Goal: Information Seeking & Learning: Find specific fact

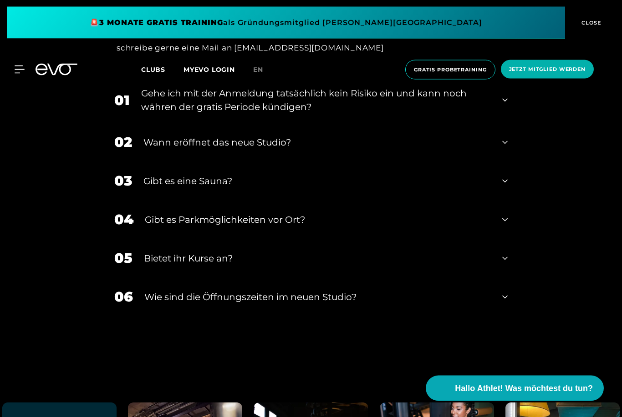
scroll to position [3290, 0]
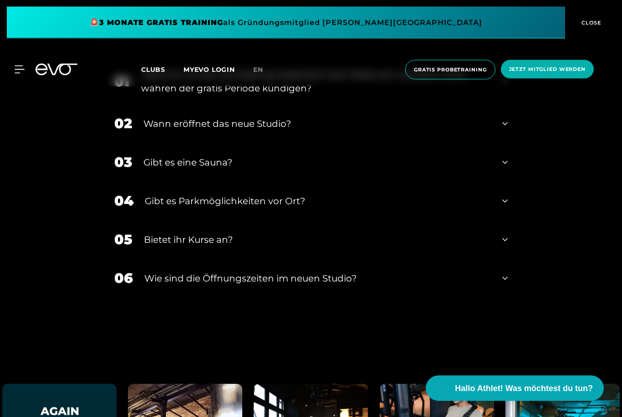
click at [469, 247] on div "Bietet ihr Kurse an?" at bounding box center [317, 240] width 347 height 14
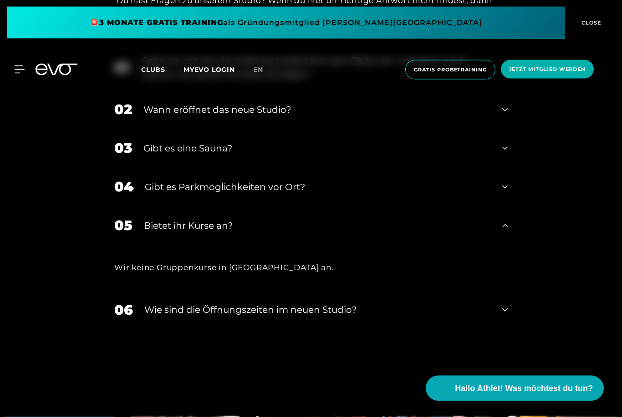
scroll to position [3305, 0]
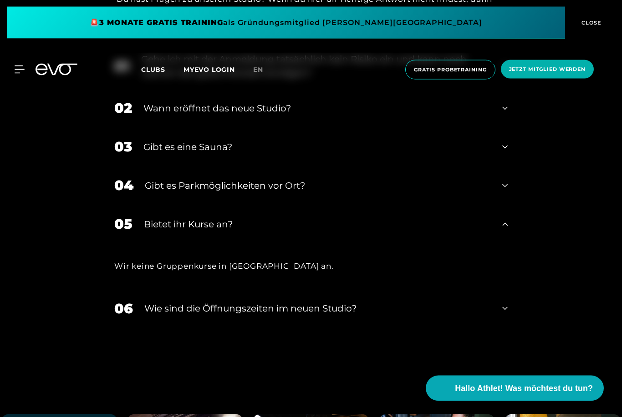
click at [486, 232] on div "Bietet ihr Kurse an?" at bounding box center [317, 225] width 347 height 14
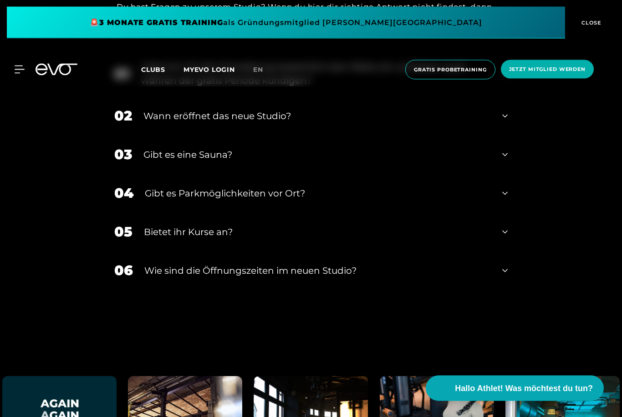
scroll to position [3296, 0]
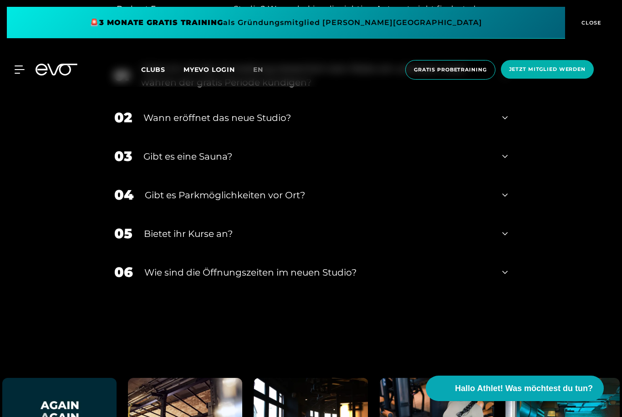
click at [495, 176] on div "03 Gibt es eine Sauna?" at bounding box center [310, 156] width 411 height 39
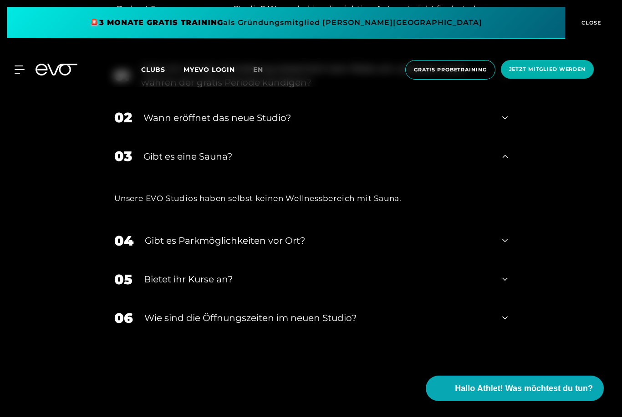
click at [479, 163] on div "Gibt es eine Sauna?" at bounding box center [316, 157] width 347 height 14
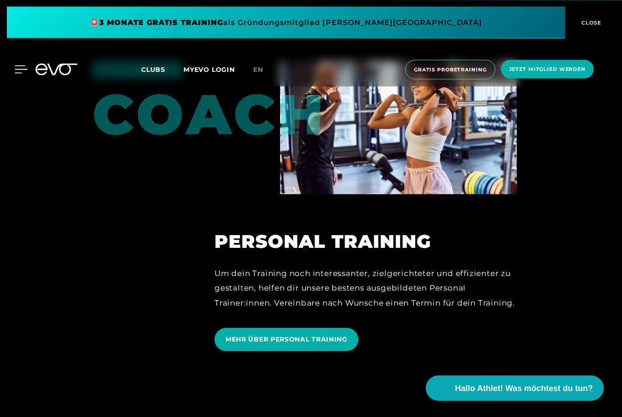
click at [20, 71] on icon at bounding box center [21, 70] width 13 height 8
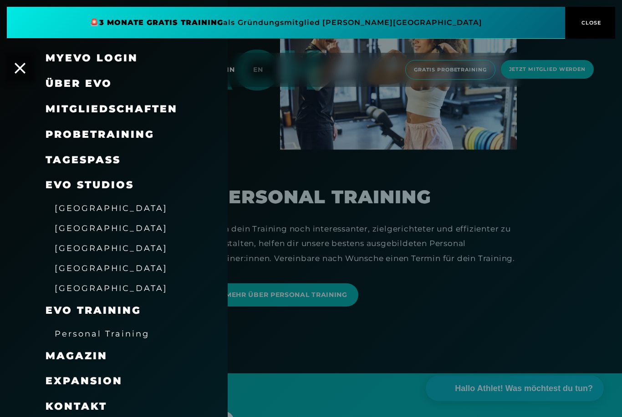
scroll to position [2163, 0]
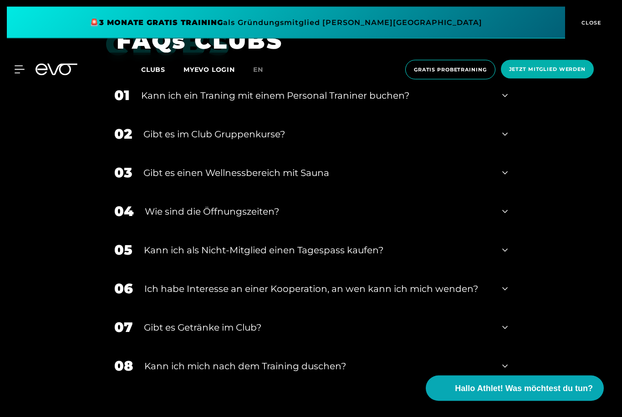
scroll to position [1448, 0]
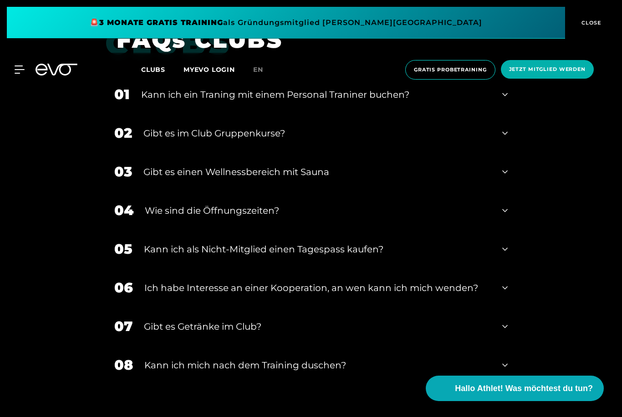
click at [185, 114] on div "01 Kann ich ein Traning mit einem Personal Traniner buchen?" at bounding box center [310, 94] width 411 height 39
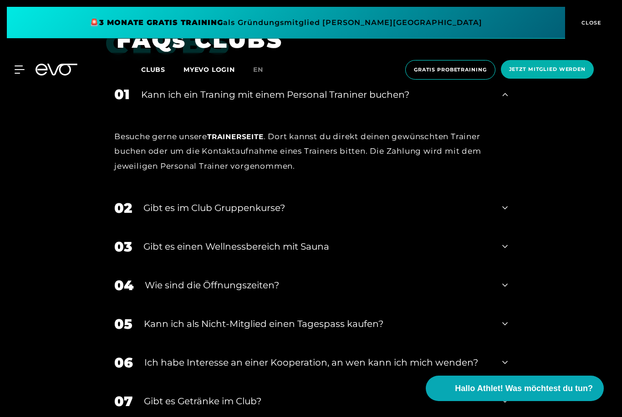
click at [160, 101] on div "Kann ich ein Traning mit einem Personal Traniner buchen?" at bounding box center [316, 95] width 350 height 14
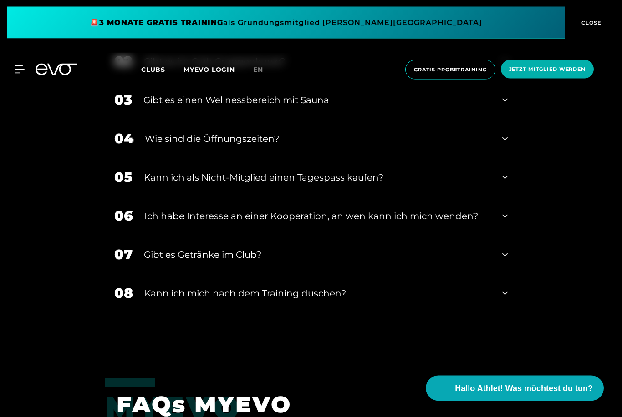
click at [190, 107] on div "Gibt es einen Wellnessbereich mit Sauna" at bounding box center [316, 101] width 347 height 14
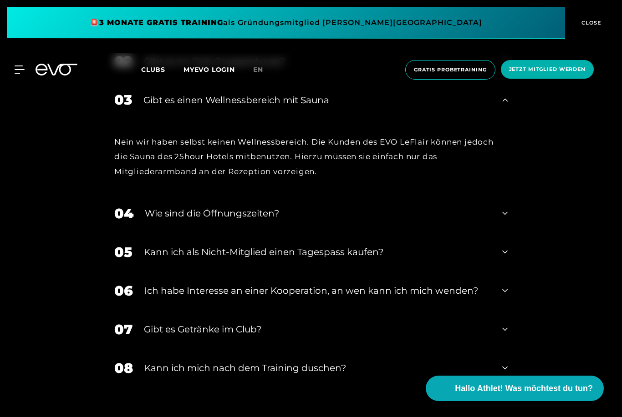
click at [146, 119] on div "03 Gibt es einen Wellnessbereich mit Sauna" at bounding box center [310, 100] width 411 height 39
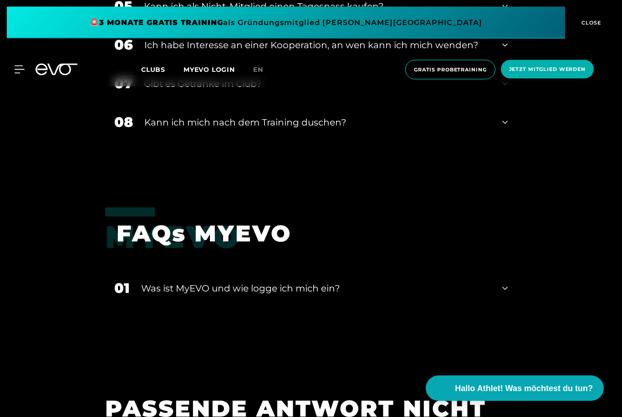
scroll to position [1691, 0]
click at [166, 142] on div "08 Kann ich mich nach dem Training duschen?" at bounding box center [310, 122] width 411 height 39
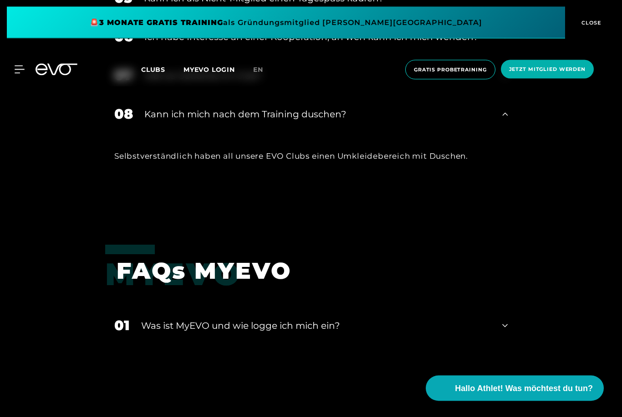
scroll to position [1699, 0]
click at [183, 121] on div "Kann ich mich nach dem Training duschen?" at bounding box center [317, 114] width 346 height 14
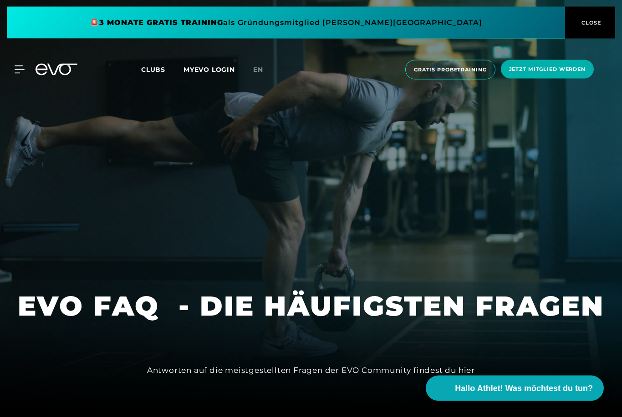
scroll to position [0, 0]
